Goal: Information Seeking & Learning: Stay updated

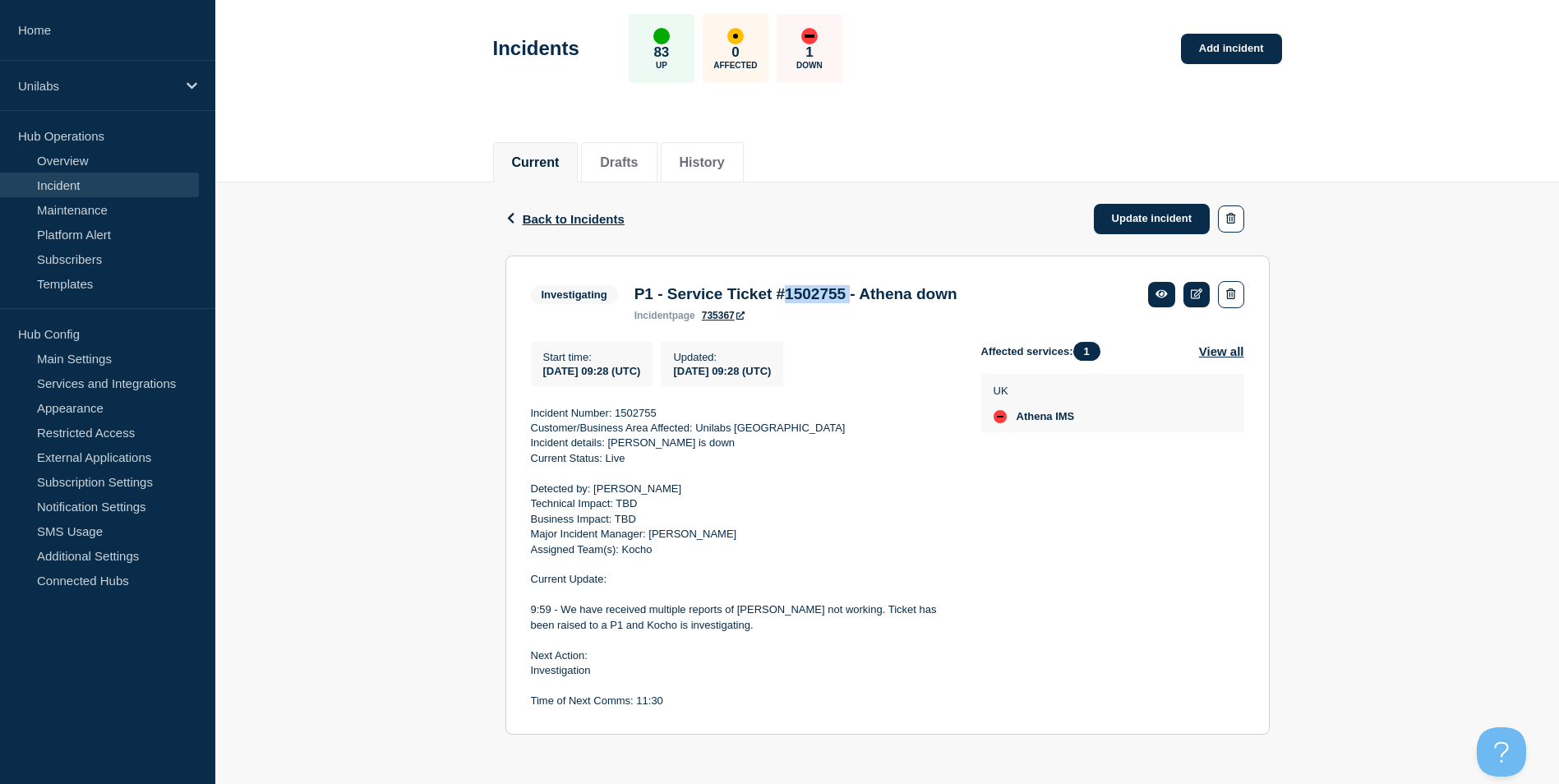
click at [699, 554] on p "Assigned Team(s): Kocho" at bounding box center [743, 550] width 424 height 15
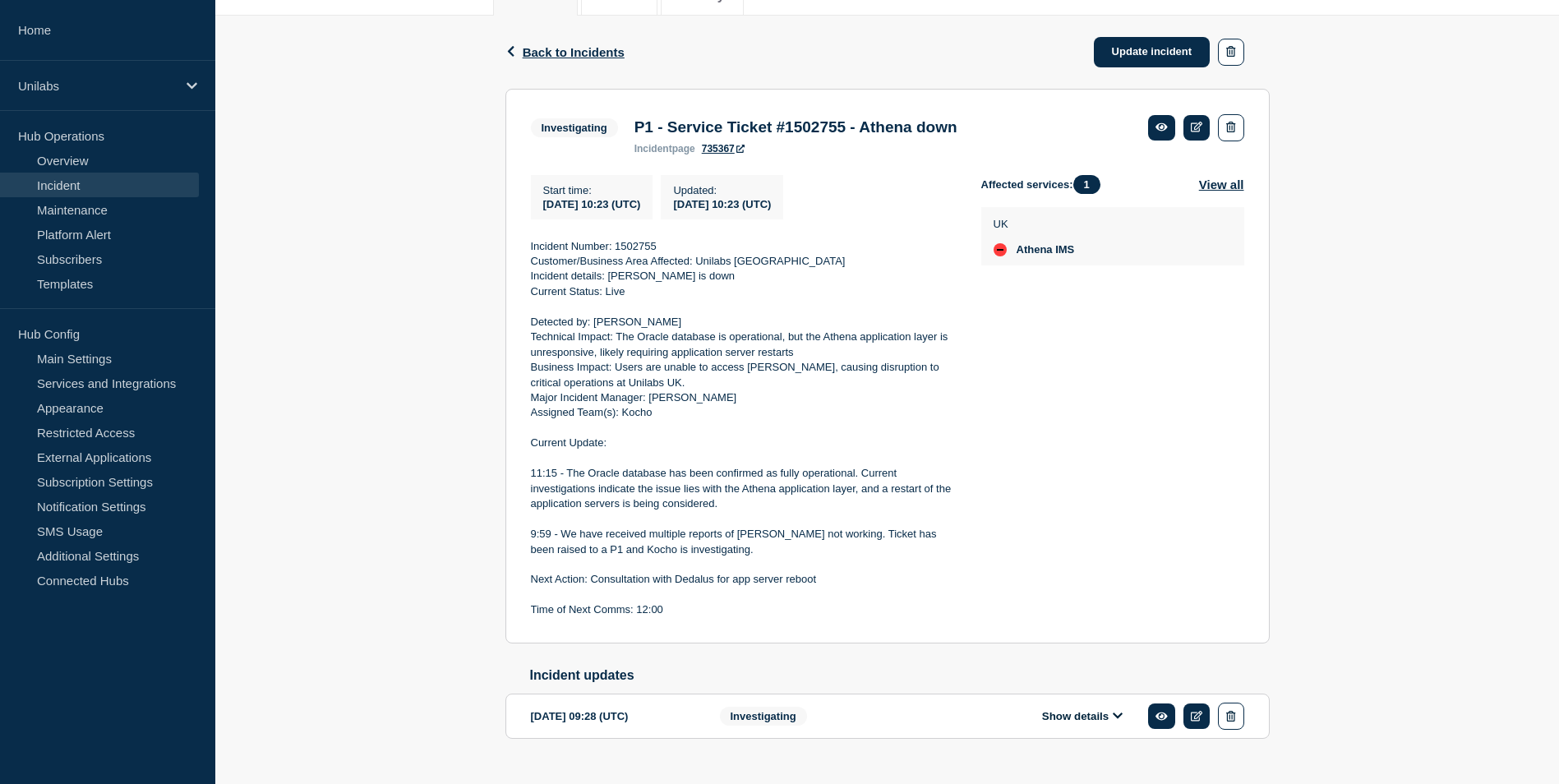
scroll to position [243, 0]
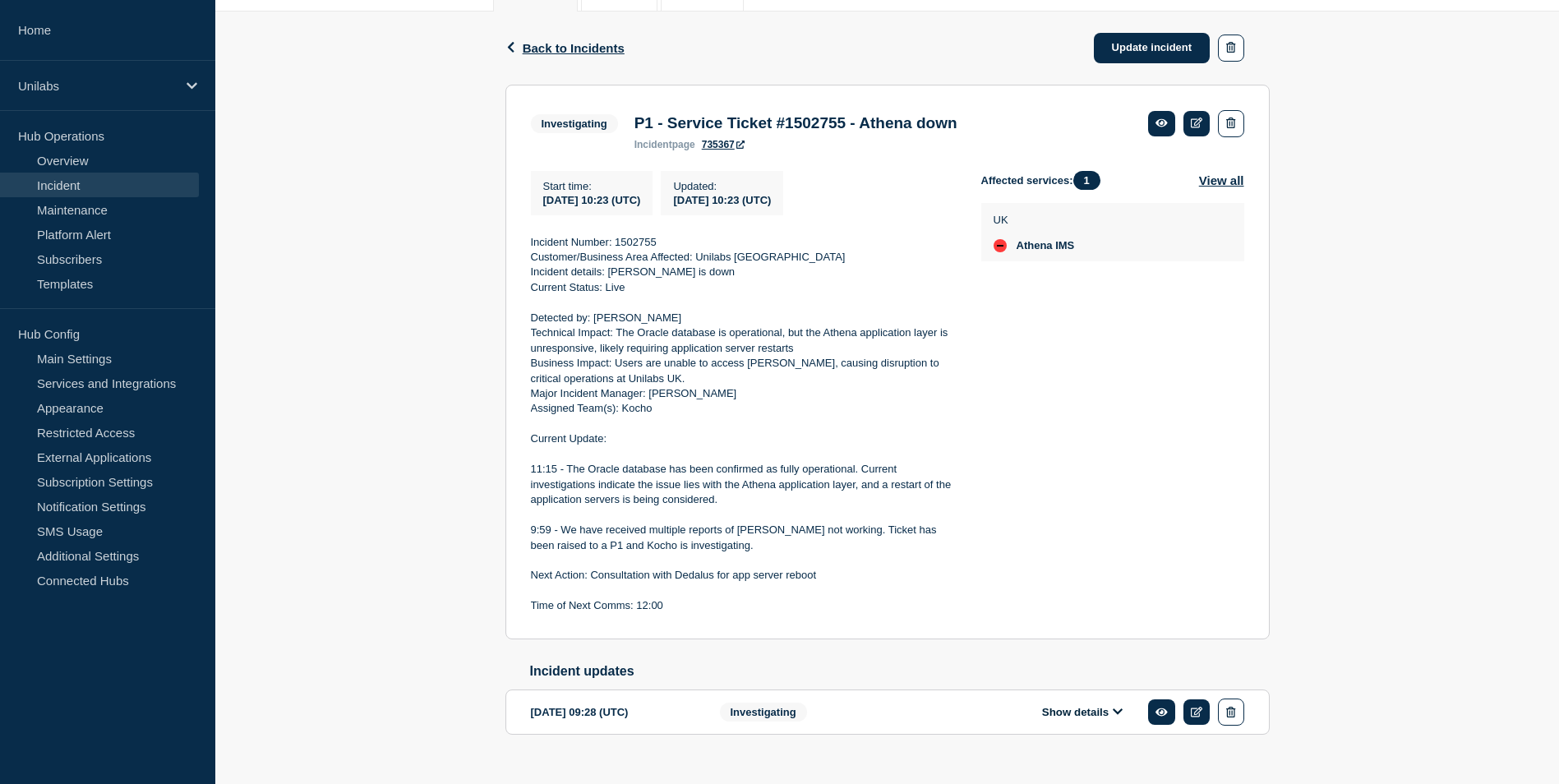
click at [918, 462] on p at bounding box center [743, 455] width 424 height 15
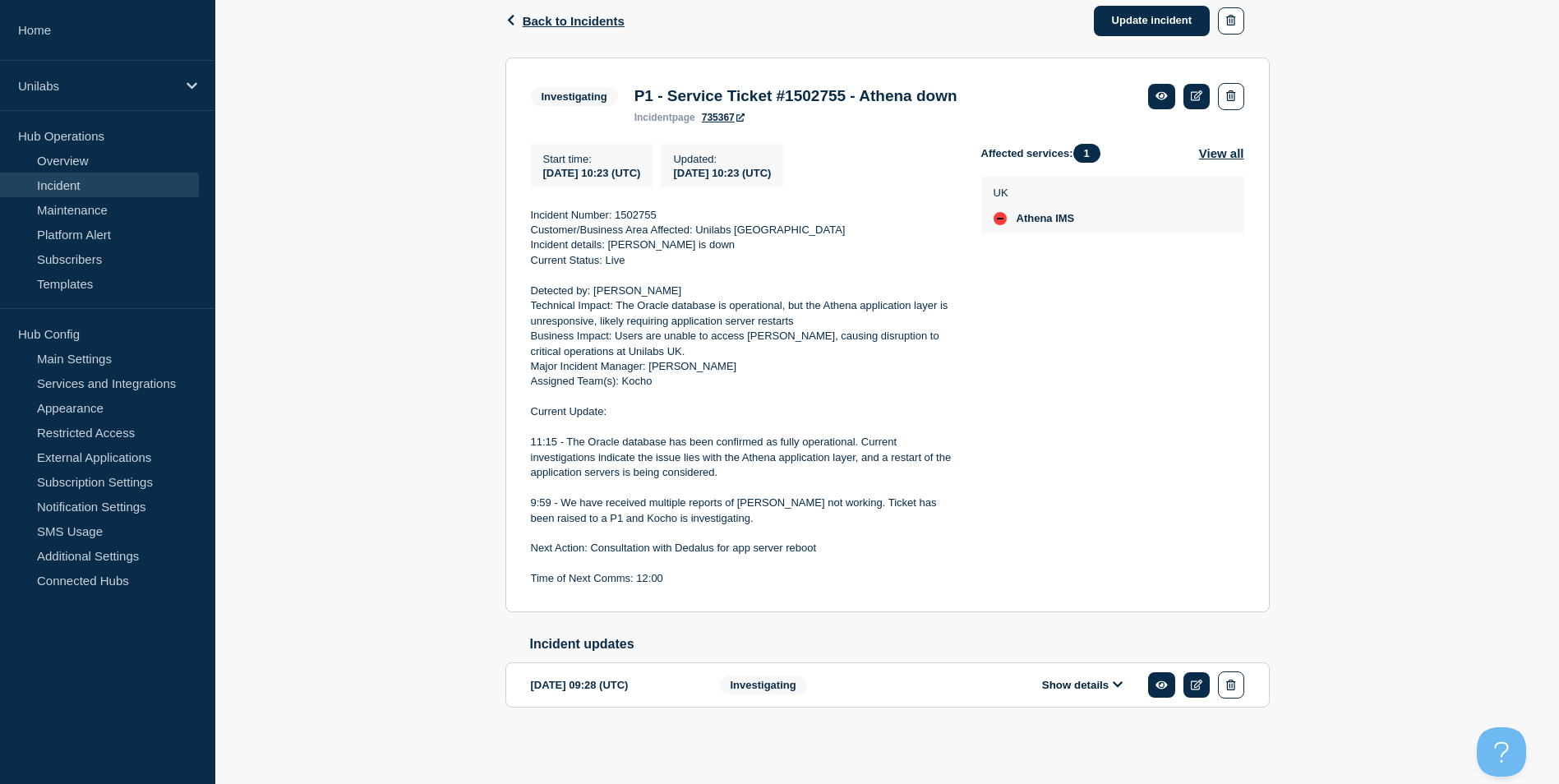
scroll to position [0, 0]
click at [793, 474] on p "11:15 - The Oracle database has been confirmed as fully operational. Current in…" at bounding box center [743, 457] width 424 height 46
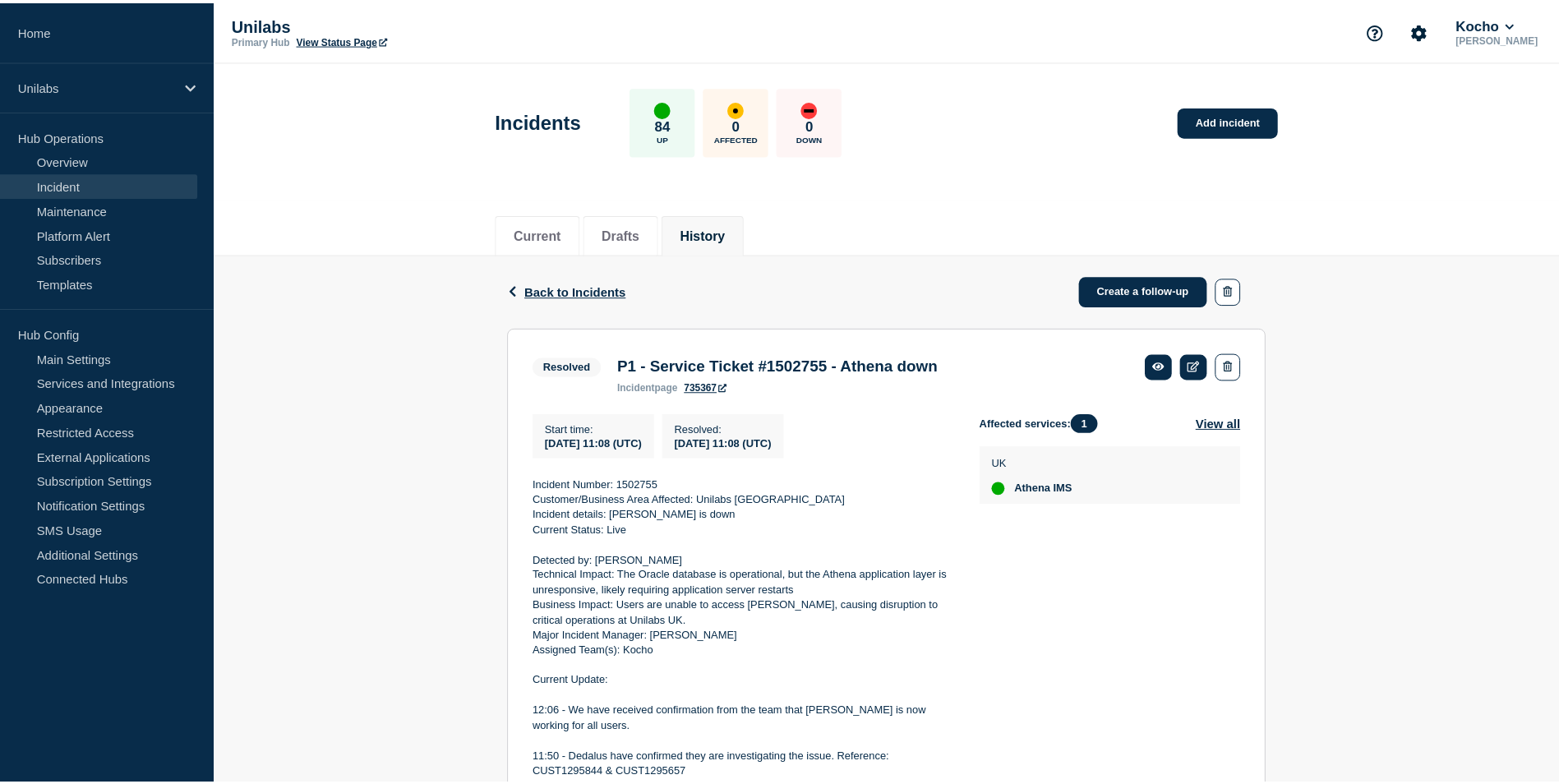
scroll to position [281, 0]
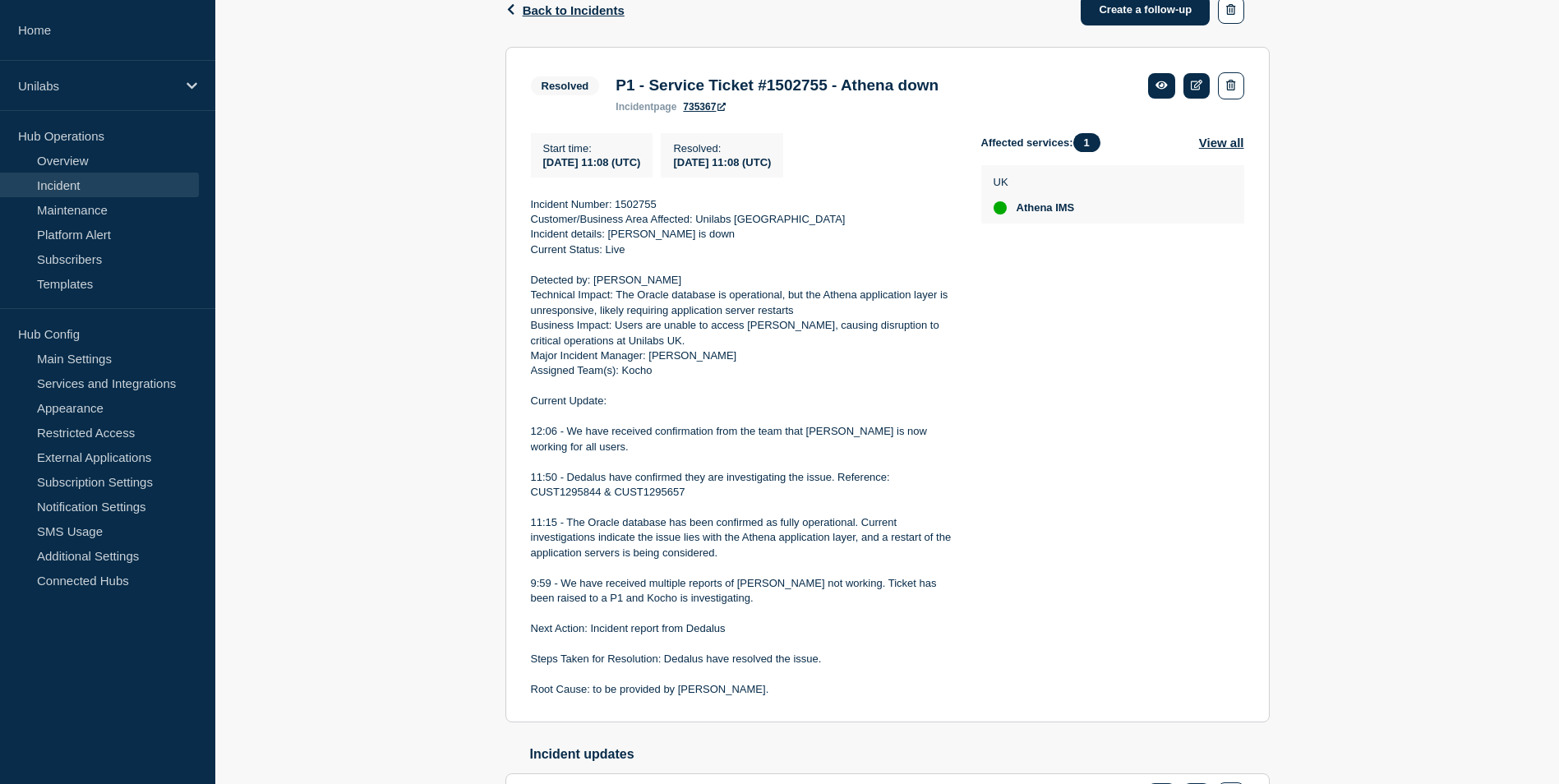
click at [931, 454] on p "12:06 - We have received confirmation from the team that Athena is now working …" at bounding box center [743, 439] width 424 height 30
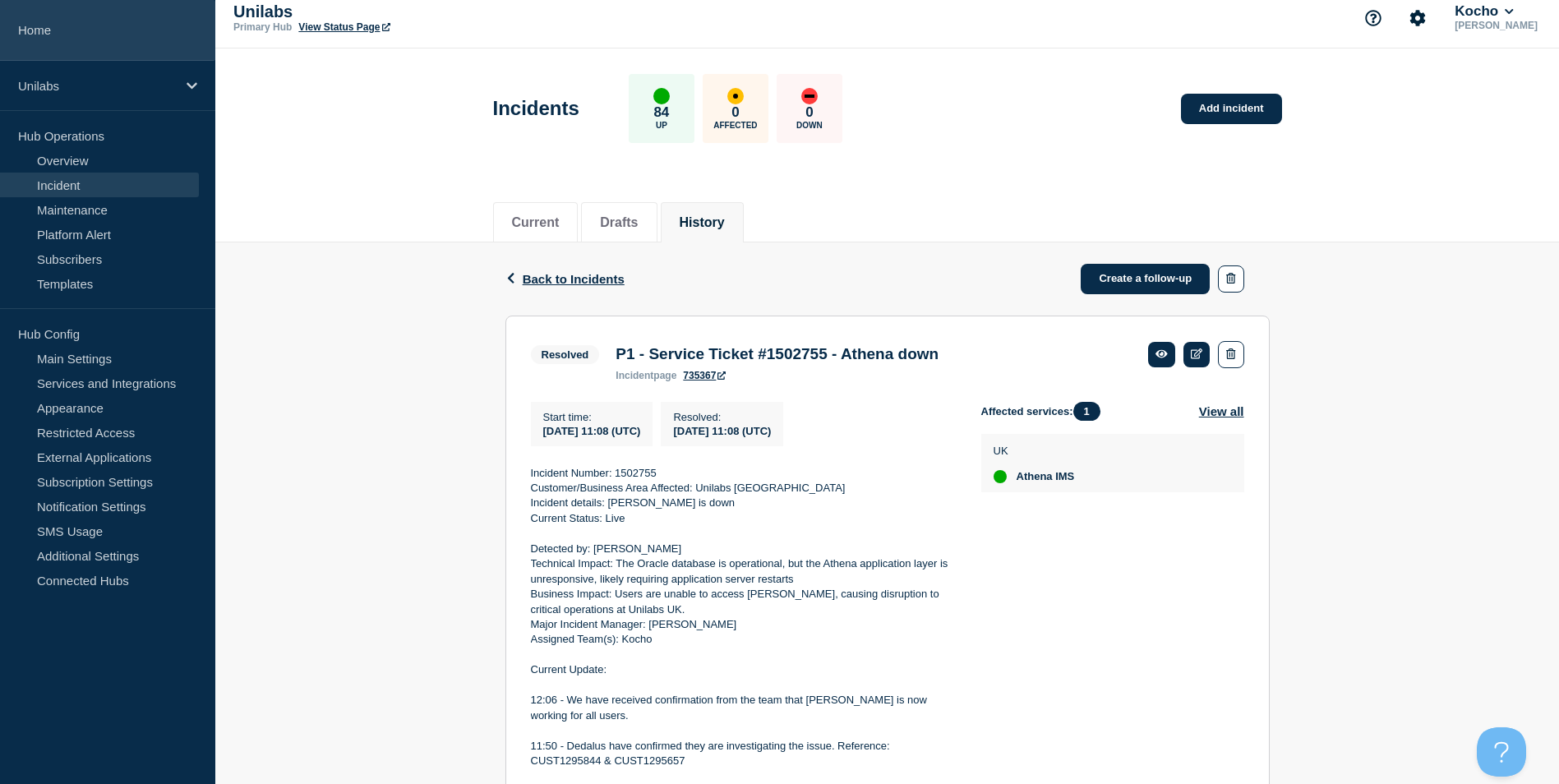
scroll to position [0, 0]
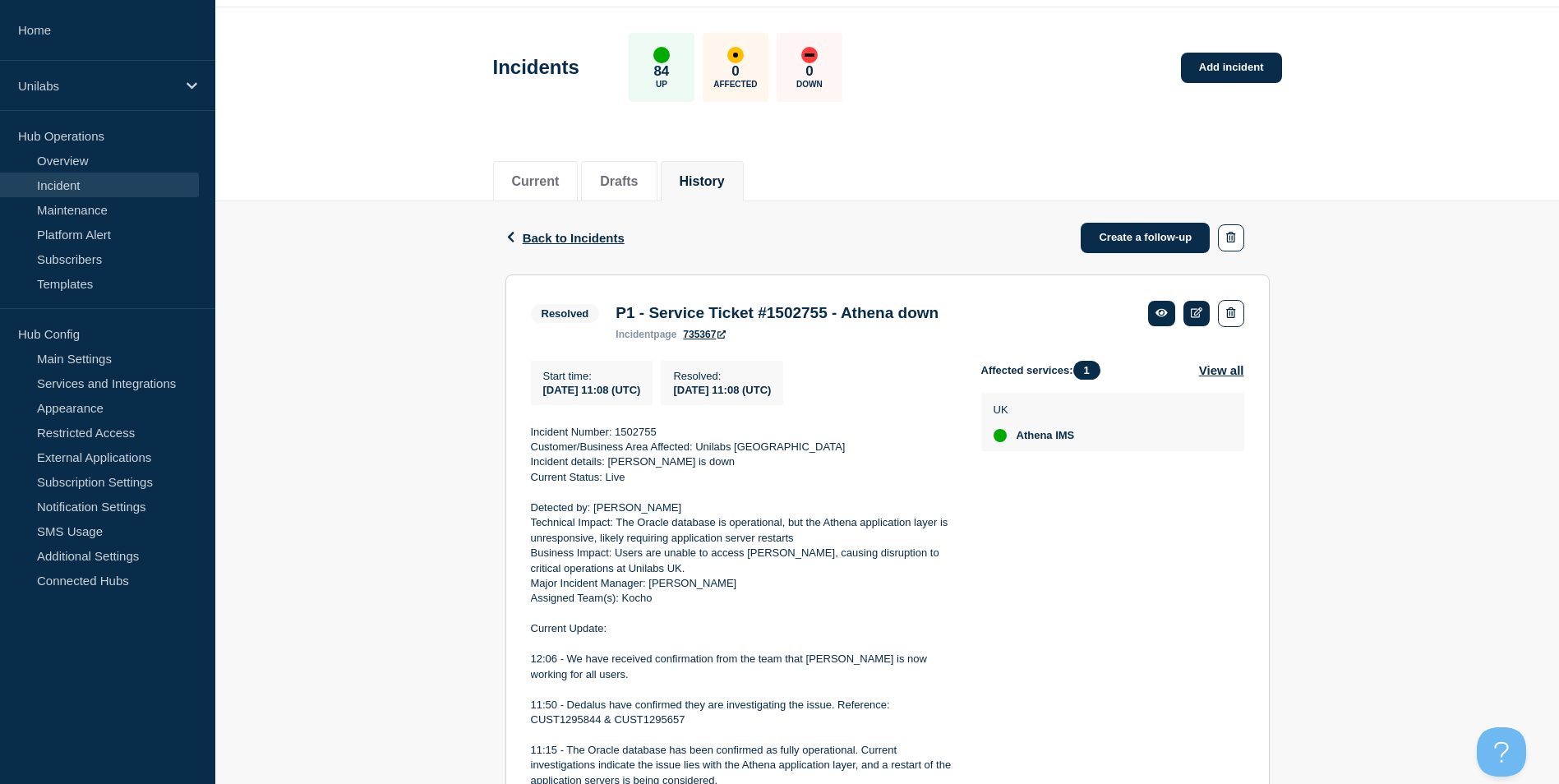
scroll to position [82, 0]
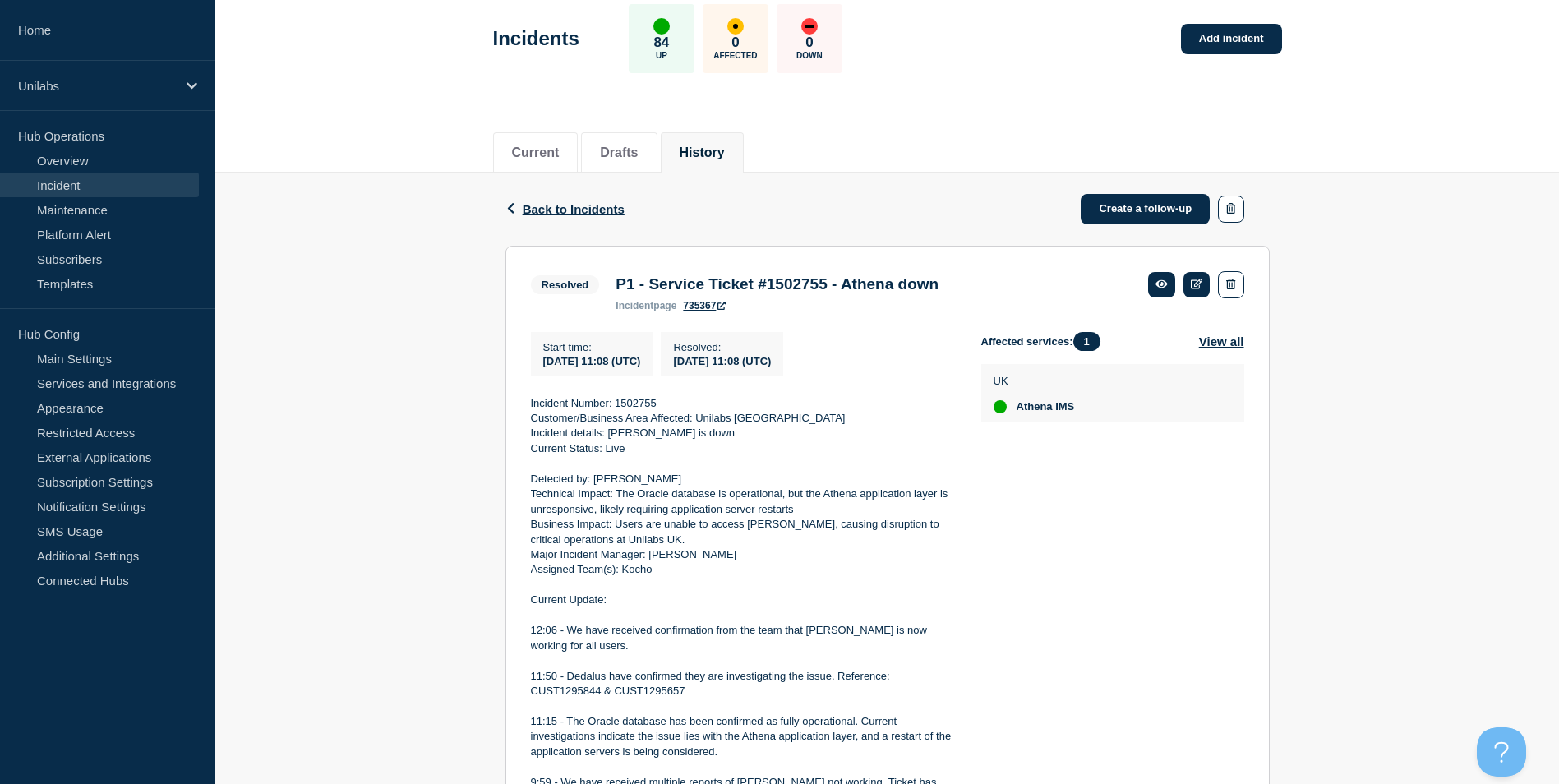
click at [533, 499] on p "Technical Impact: The Oracle database is operational, but the Athena applicatio…" at bounding box center [743, 501] width 424 height 30
